Goal: Transaction & Acquisition: Subscribe to service/newsletter

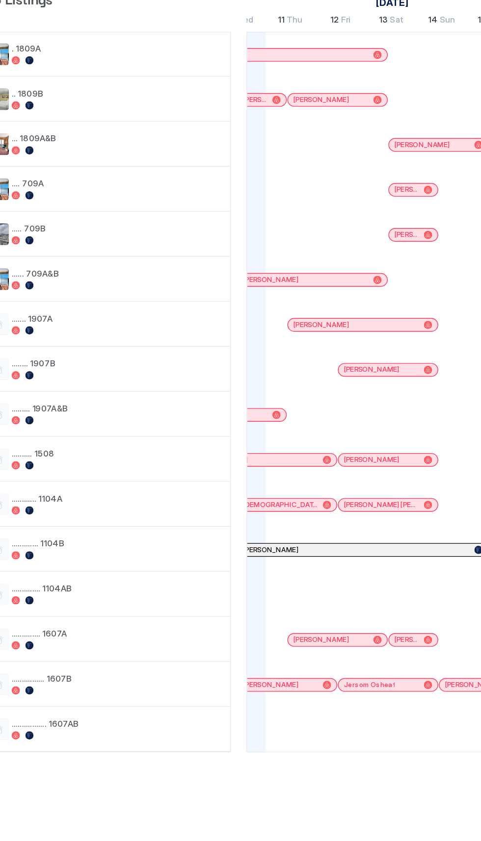
scroll to position [0, 569]
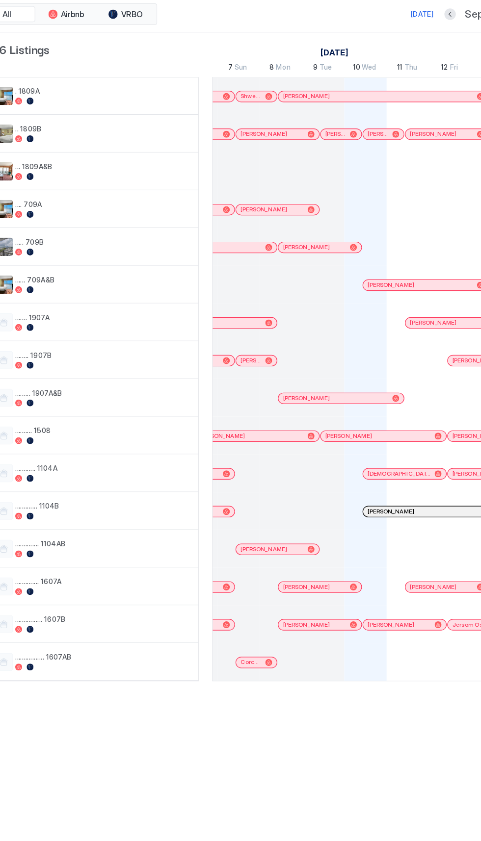
scroll to position [0, 429]
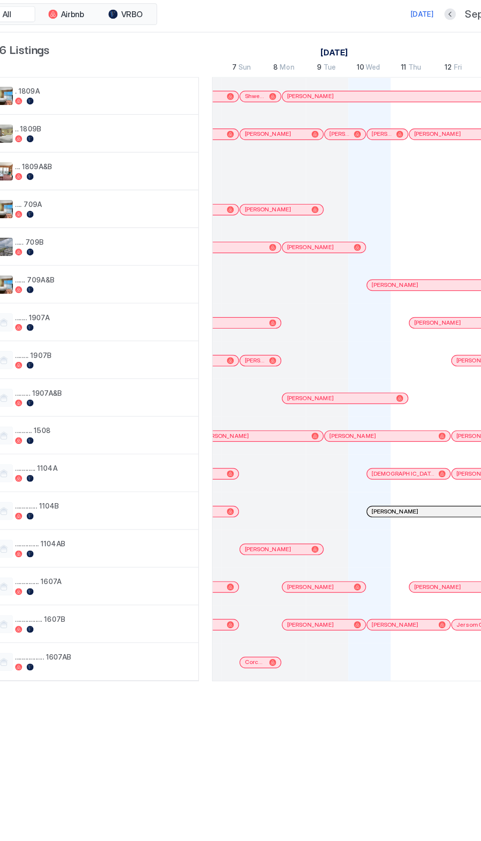
click at [311, 416] on div at bounding box center [315, 412] width 36 height 32
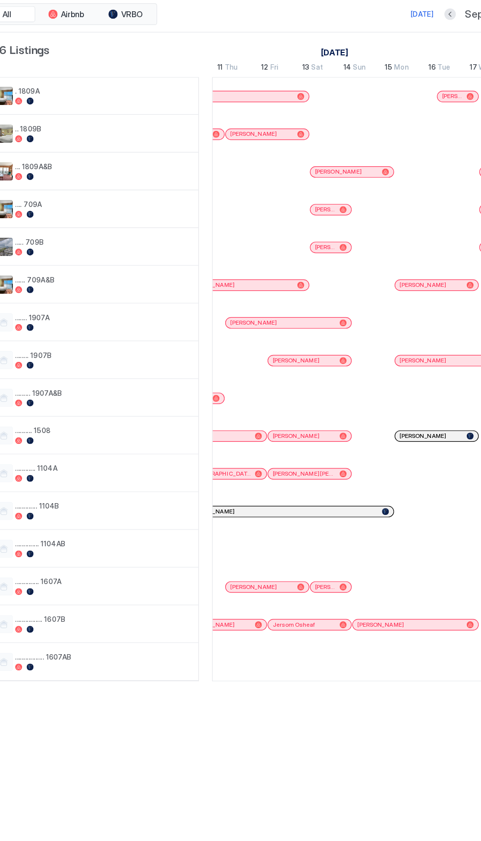
scroll to position [0, 594]
